Goal: Task Accomplishment & Management: Manage account settings

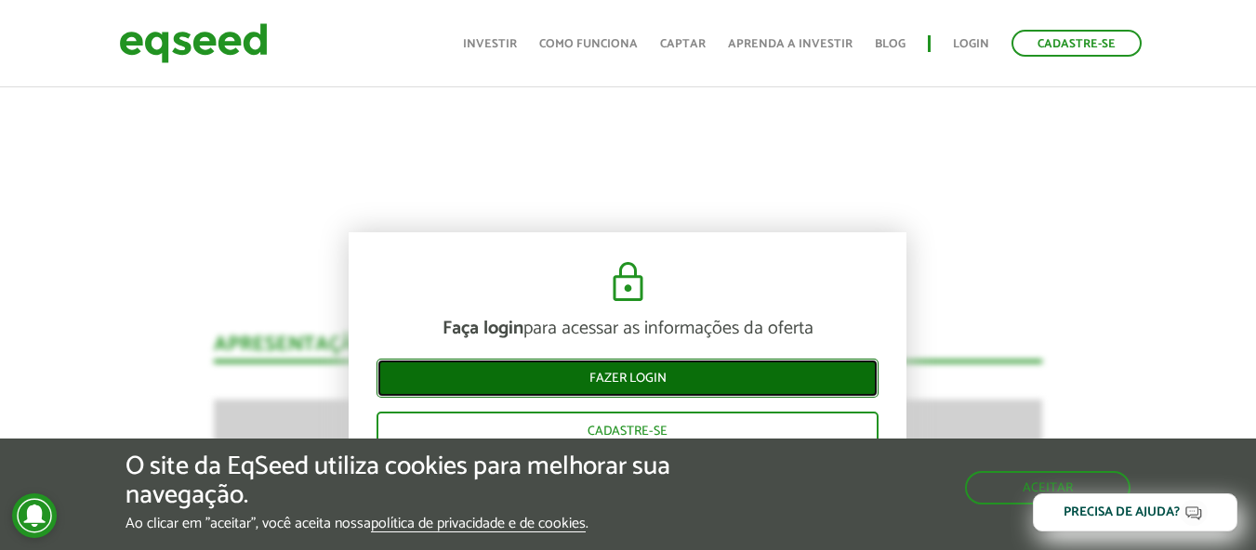
click at [576, 380] on link "Fazer login" at bounding box center [627, 378] width 502 height 39
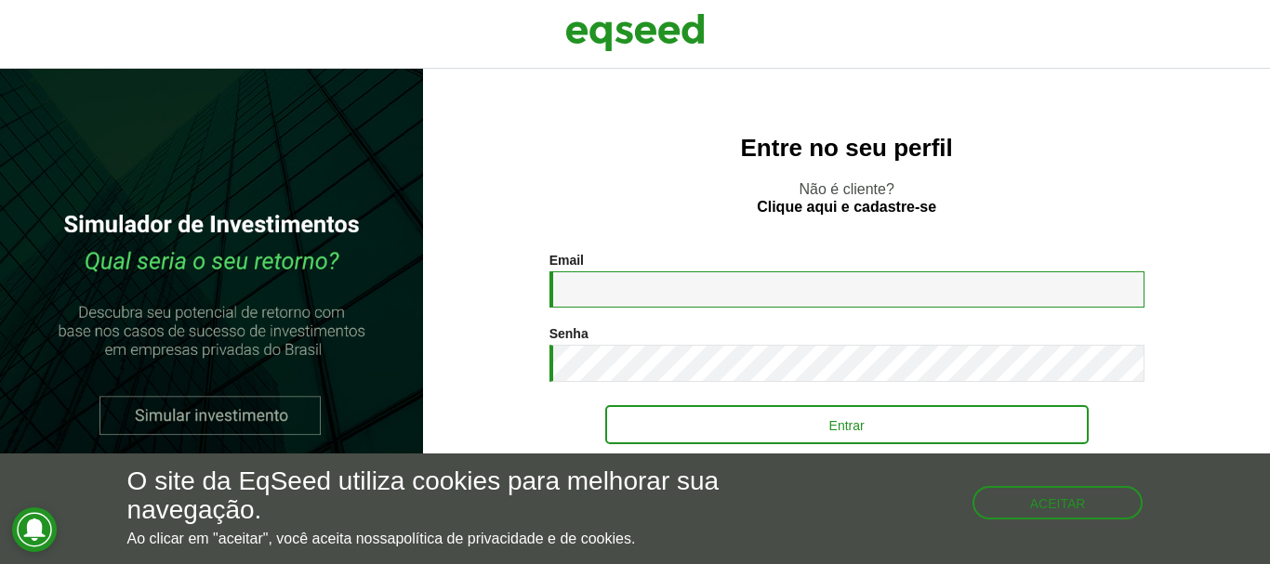
type input "**********"
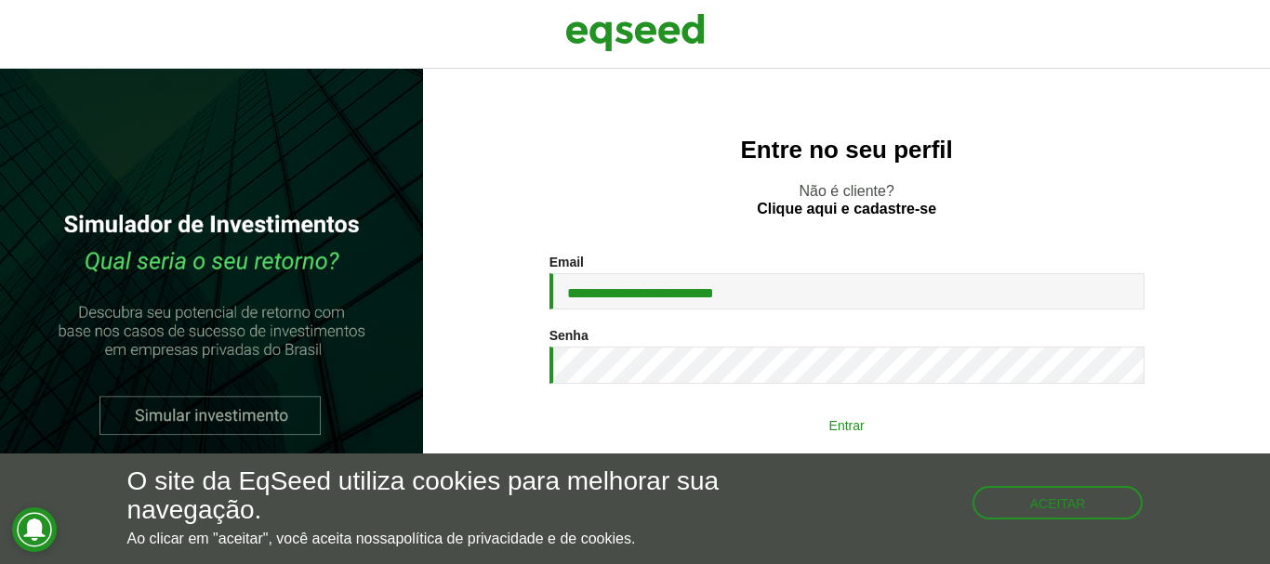
click at [659, 431] on button "Entrar" at bounding box center [846, 424] width 483 height 35
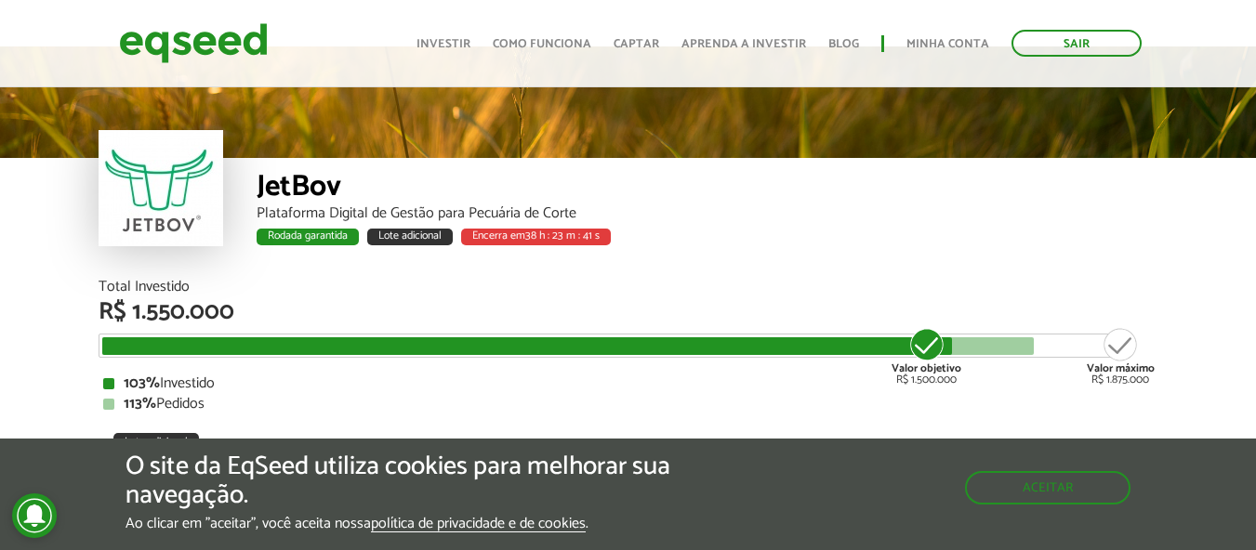
scroll to position [2011, 0]
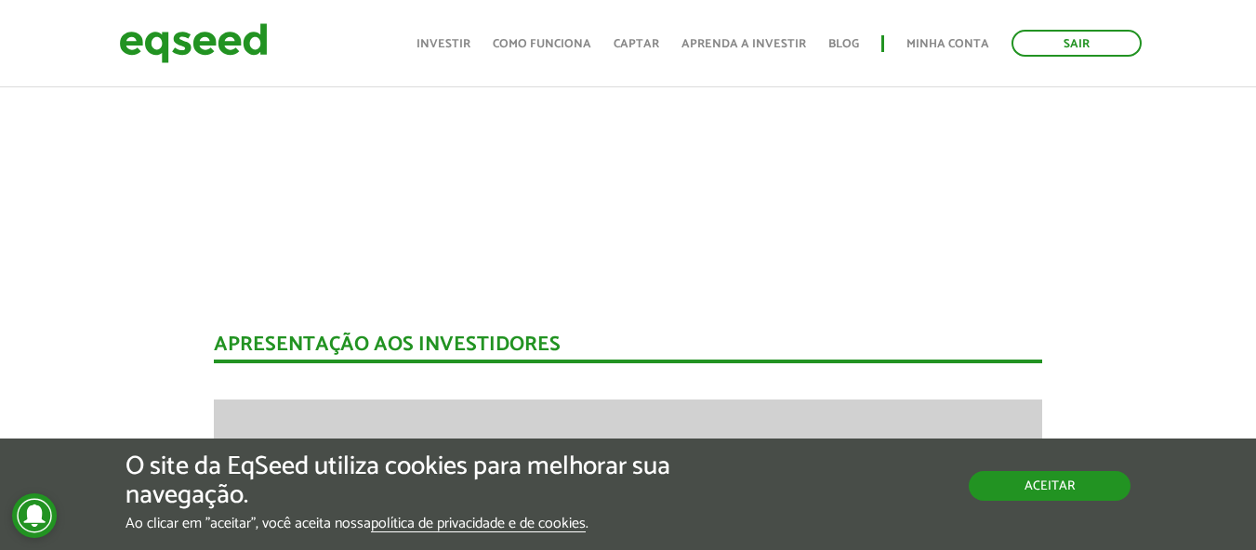
click at [1036, 485] on button "Aceitar" at bounding box center [1050, 486] width 162 height 30
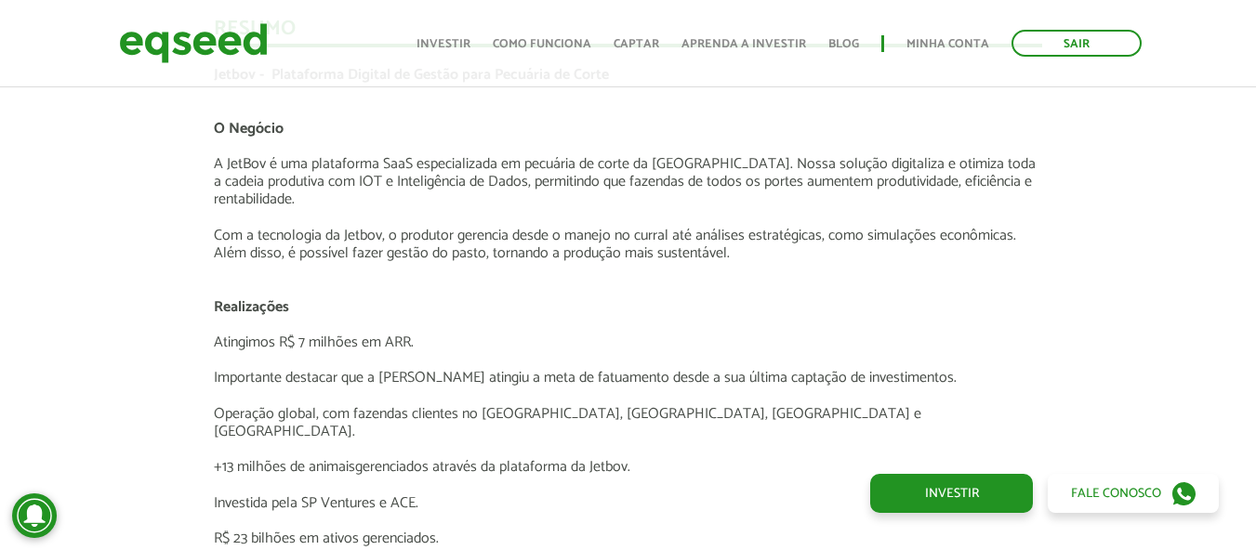
scroll to position [3147, 0]
